Goal: Task Accomplishment & Management: Manage account settings

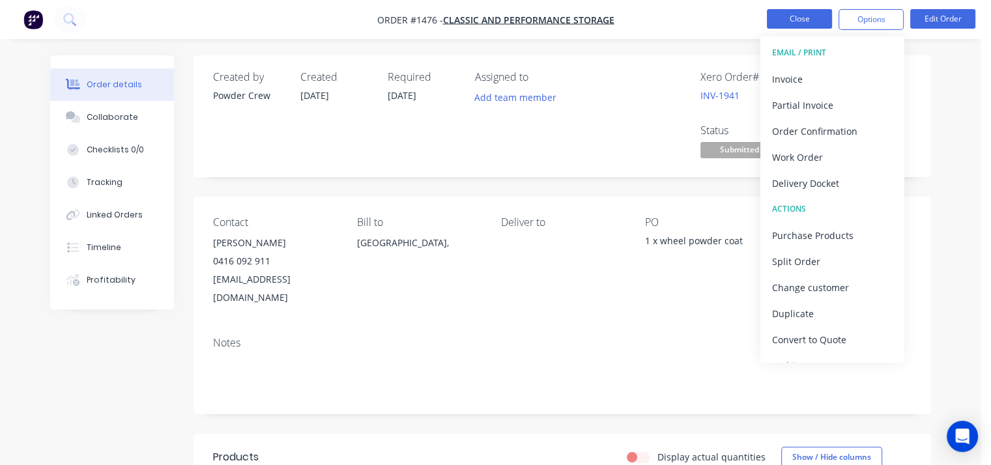
click at [822, 14] on button "Close" at bounding box center [798, 19] width 65 height 20
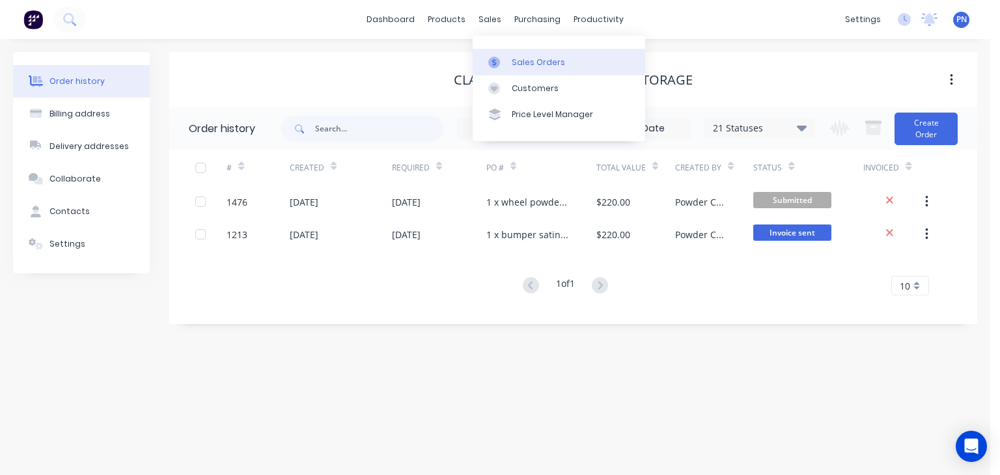
click at [544, 66] on div "Sales Orders" at bounding box center [538, 63] width 53 height 12
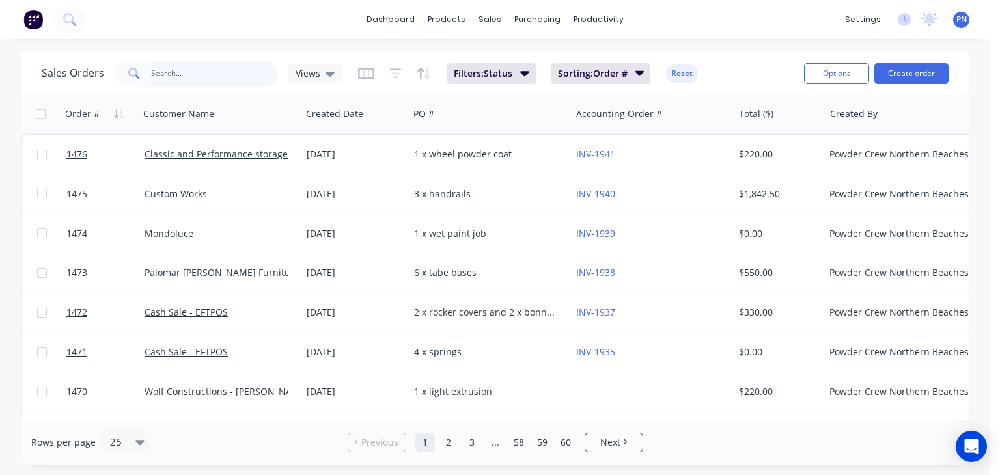
click at [240, 70] on input "text" at bounding box center [214, 74] width 127 height 26
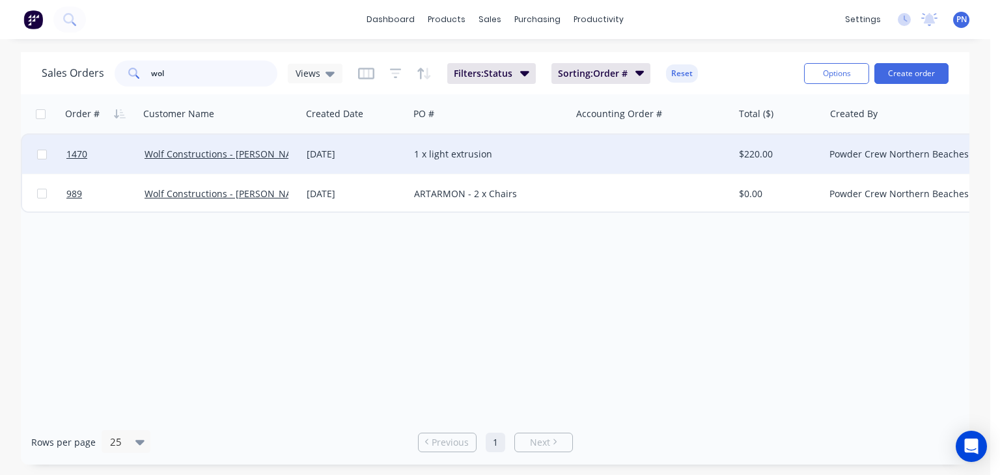
type input "wol"
click at [284, 154] on div "Wolf Constructions - [PERSON_NAME]" at bounding box center [217, 154] width 145 height 13
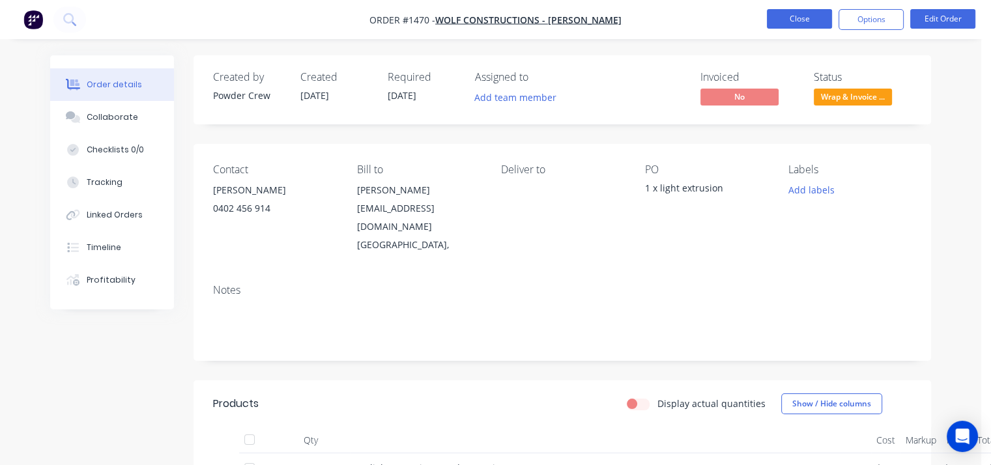
click at [806, 23] on button "Close" at bounding box center [798, 19] width 65 height 20
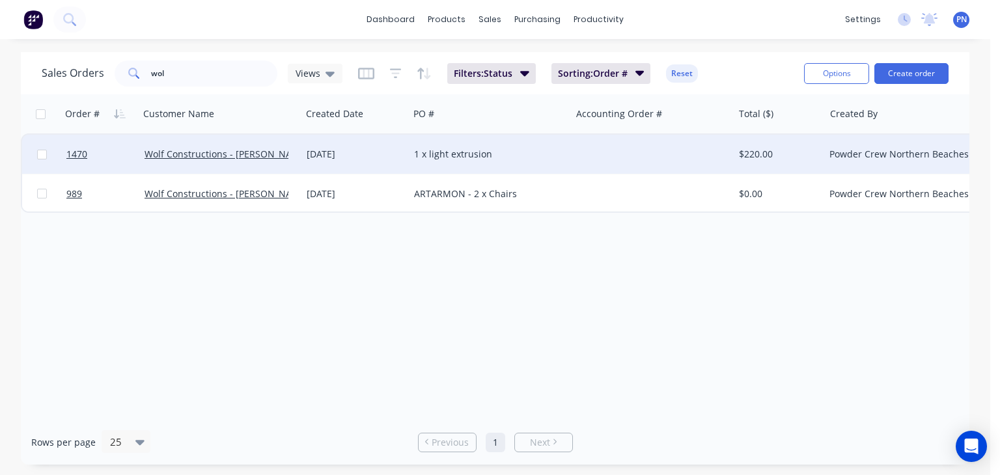
click at [644, 150] on div at bounding box center [652, 154] width 162 height 39
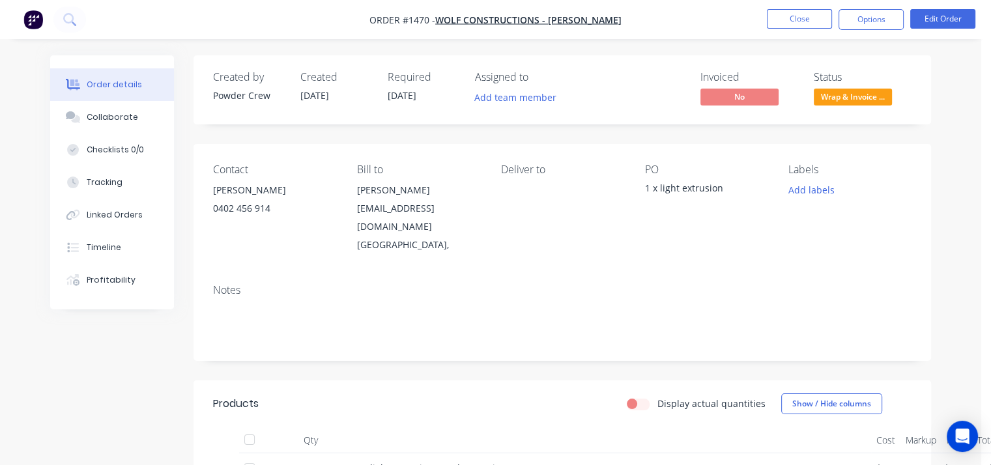
click at [871, 94] on span "Wrap & Invoice ..." at bounding box center [852, 97] width 78 height 16
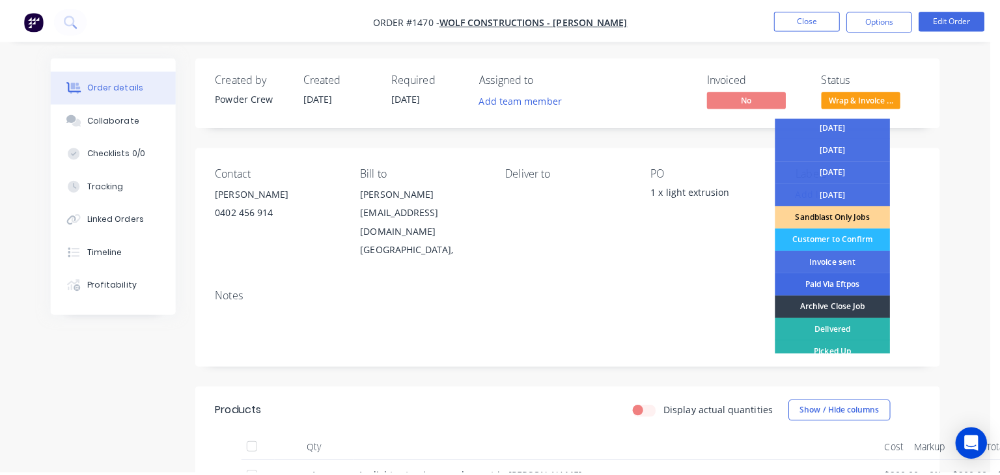
scroll to position [94, 0]
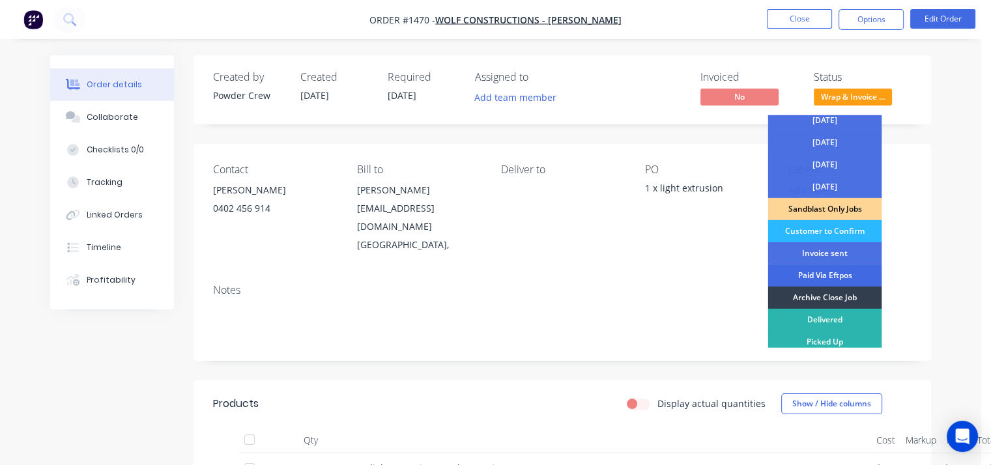
click at [834, 272] on div "Paid Via Eftpos" at bounding box center [824, 275] width 114 height 22
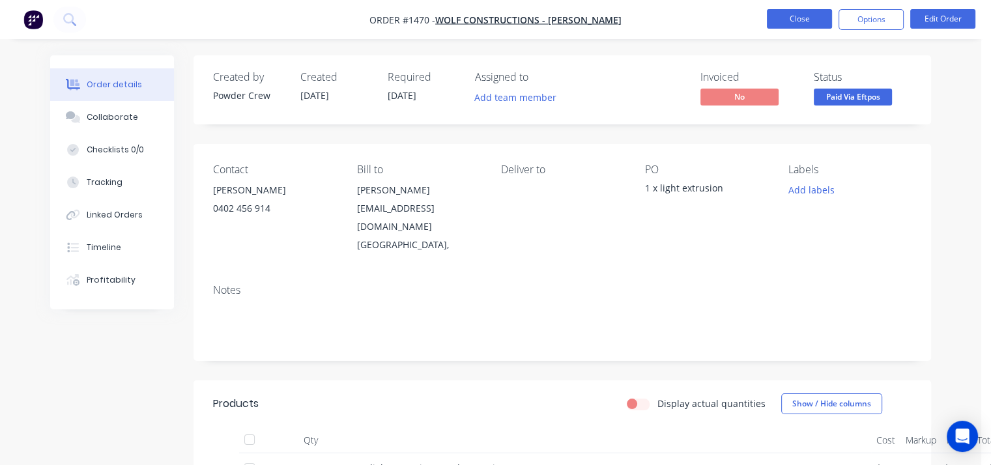
click at [808, 17] on button "Close" at bounding box center [798, 19] width 65 height 20
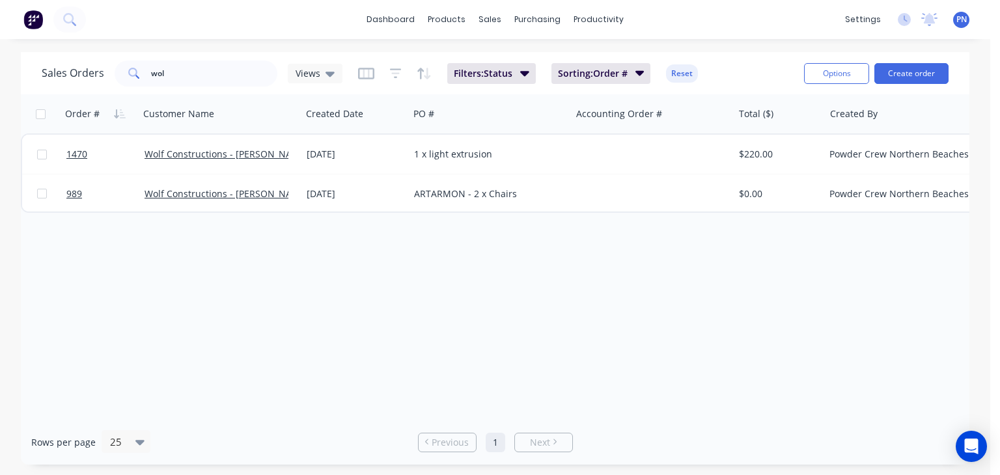
drag, startPoint x: 664, startPoint y: 413, endPoint x: 728, endPoint y: 406, distance: 64.9
click at [728, 406] on div "Order # Customer Name Created Date PO # Accounting Order # Total ($) Created By…" at bounding box center [495, 257] width 949 height 326
click at [729, 403] on div "Order # Customer Name Created Date PO # Accounting Order # Total ($) Created By…" at bounding box center [495, 257] width 949 height 326
click at [681, 381] on div "Order # Customer Name Created Date PO # Accounting Order # Total ($) Created By…" at bounding box center [495, 257] width 949 height 326
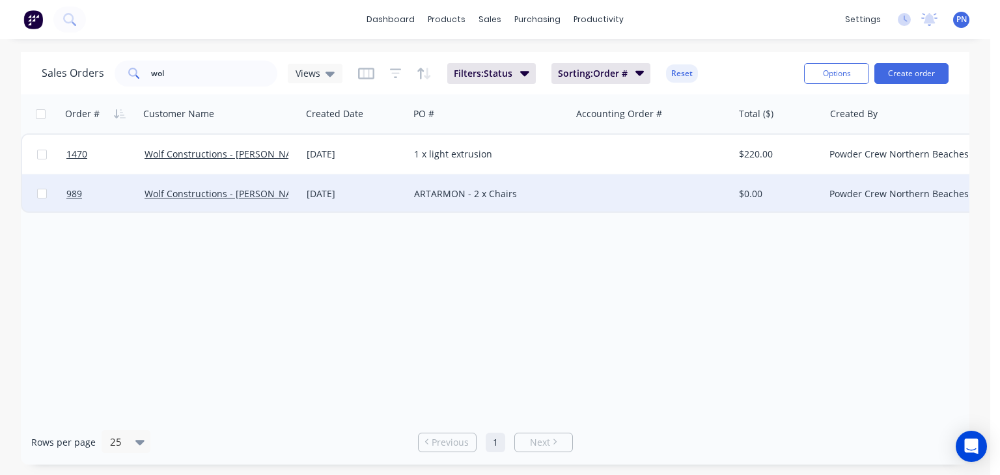
click at [453, 196] on div "ARTARMON - 2 x Chairs" at bounding box center [486, 194] width 145 height 13
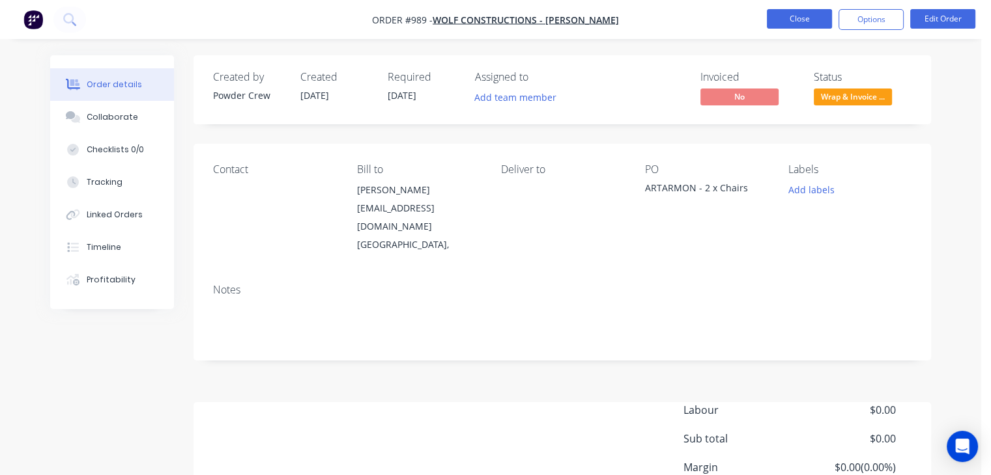
click at [772, 18] on button "Close" at bounding box center [798, 19] width 65 height 20
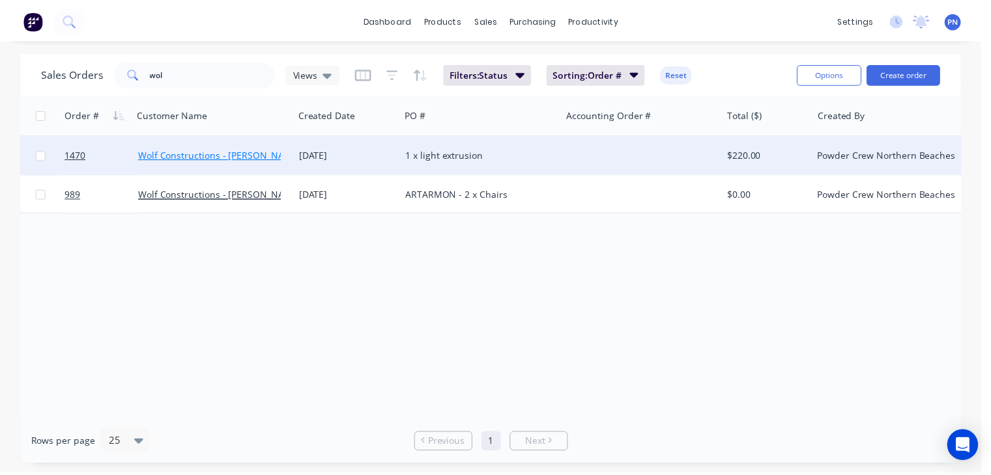
scroll to position [0, 3]
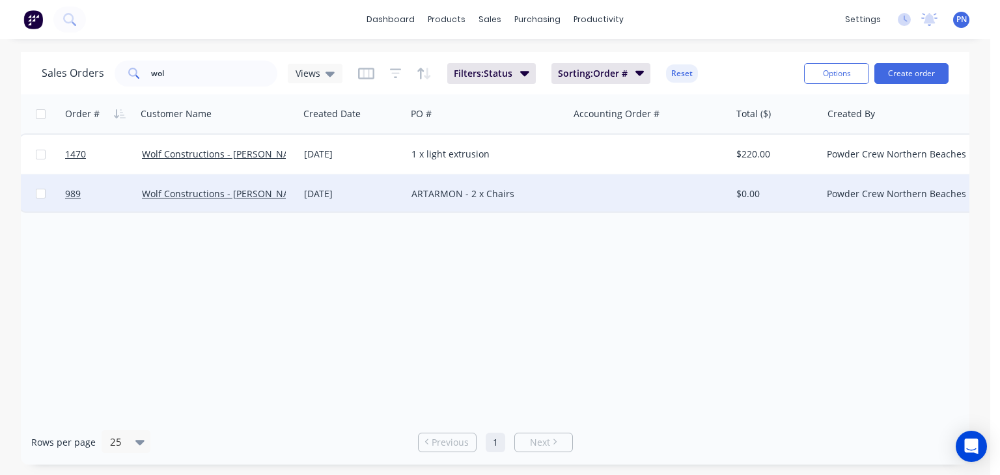
click at [272, 200] on div "Wolf Constructions - [PERSON_NAME]" at bounding box center [218, 194] width 162 height 39
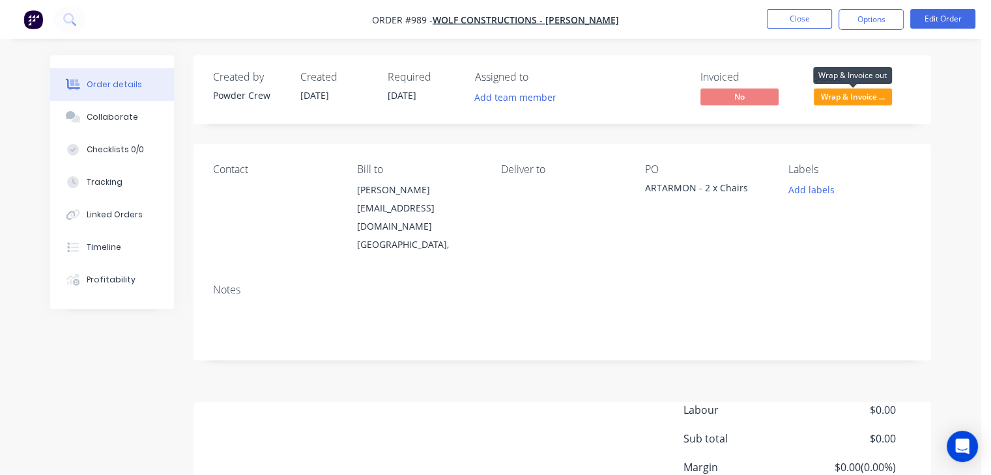
click at [829, 94] on span "Wrap & Invoice ..." at bounding box center [852, 97] width 78 height 16
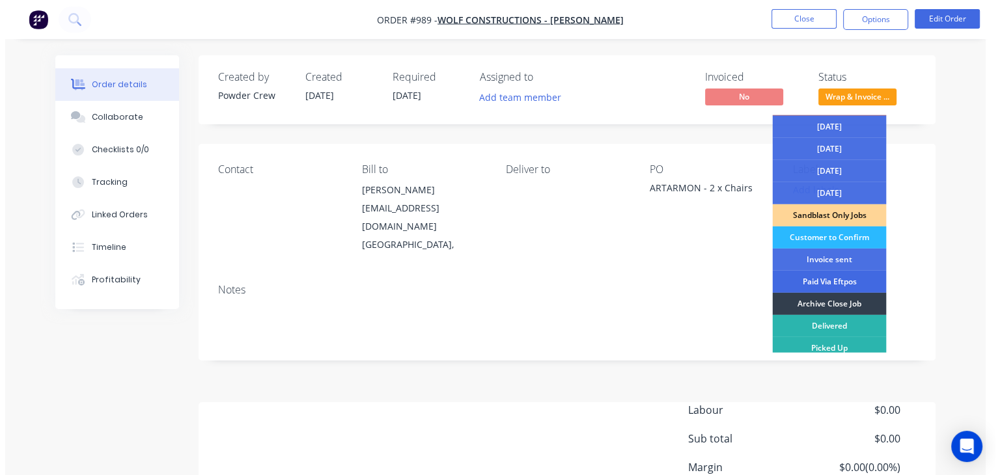
scroll to position [94, 0]
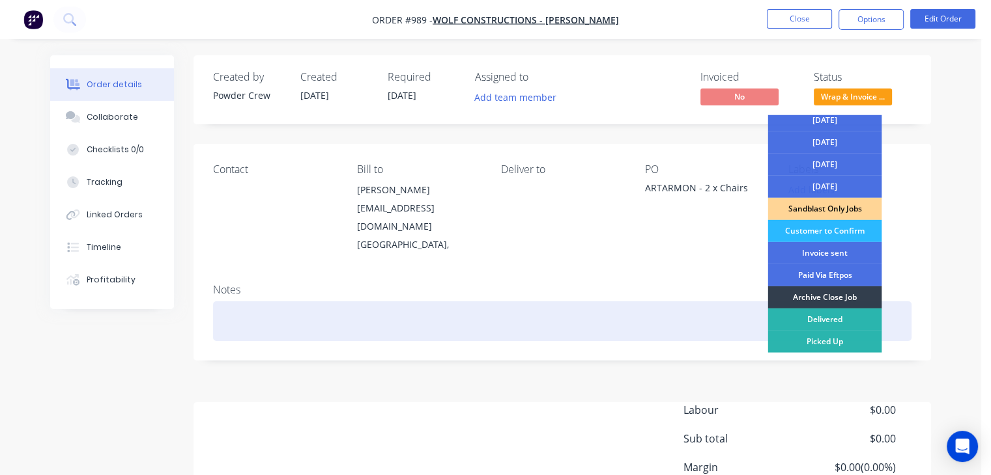
click at [823, 296] on div "Archive Close Job" at bounding box center [824, 298] width 114 height 22
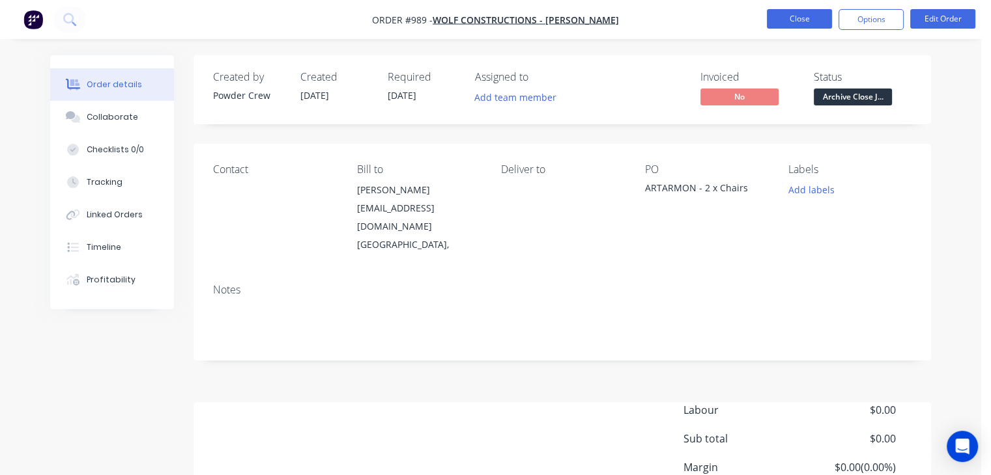
click at [794, 19] on button "Close" at bounding box center [798, 19] width 65 height 20
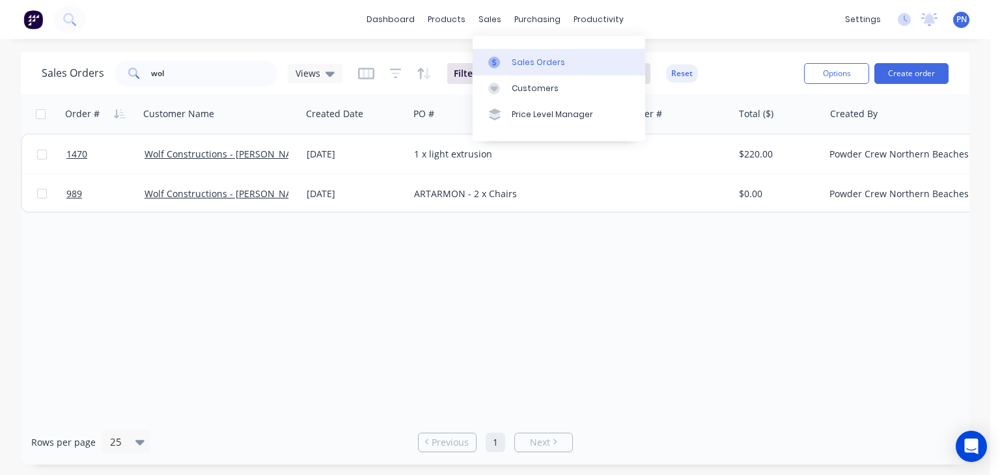
click at [515, 61] on div "Sales Orders" at bounding box center [538, 63] width 53 height 12
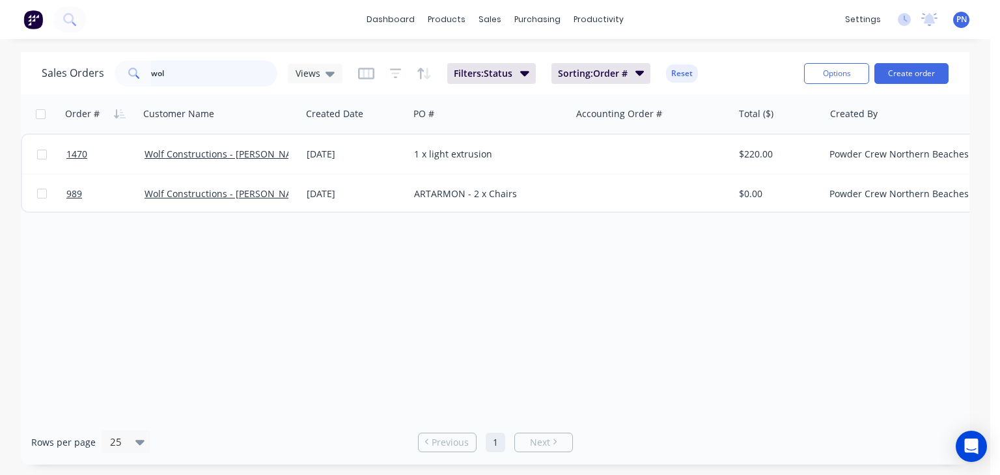
click at [209, 74] on input "wol" at bounding box center [214, 74] width 127 height 26
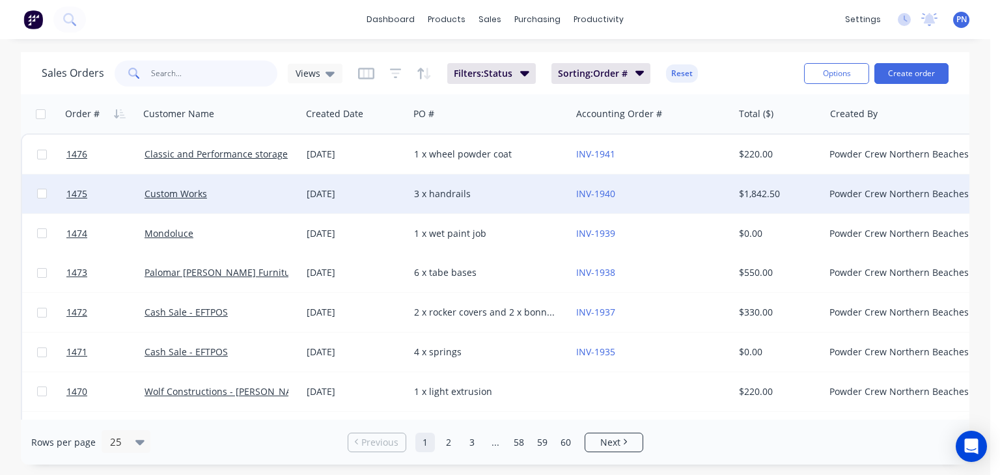
type input "w"
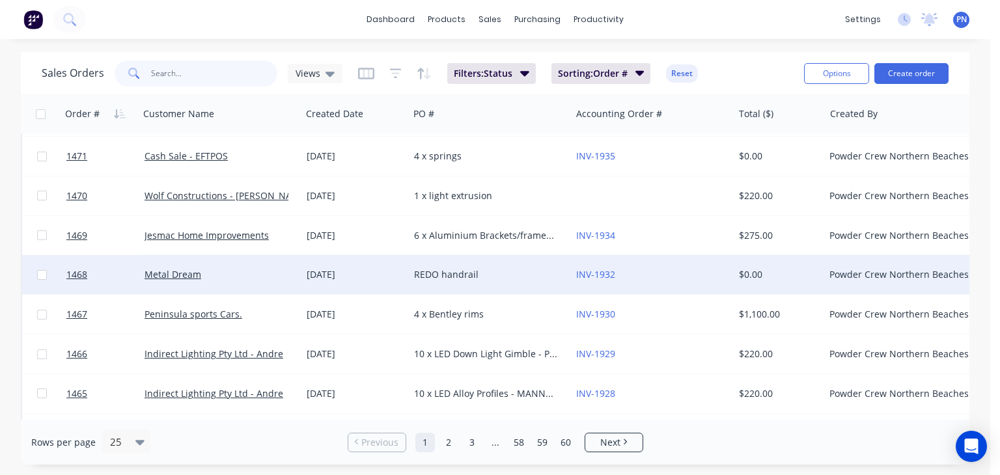
scroll to position [195, 0]
